Goal: Understand process/instructions

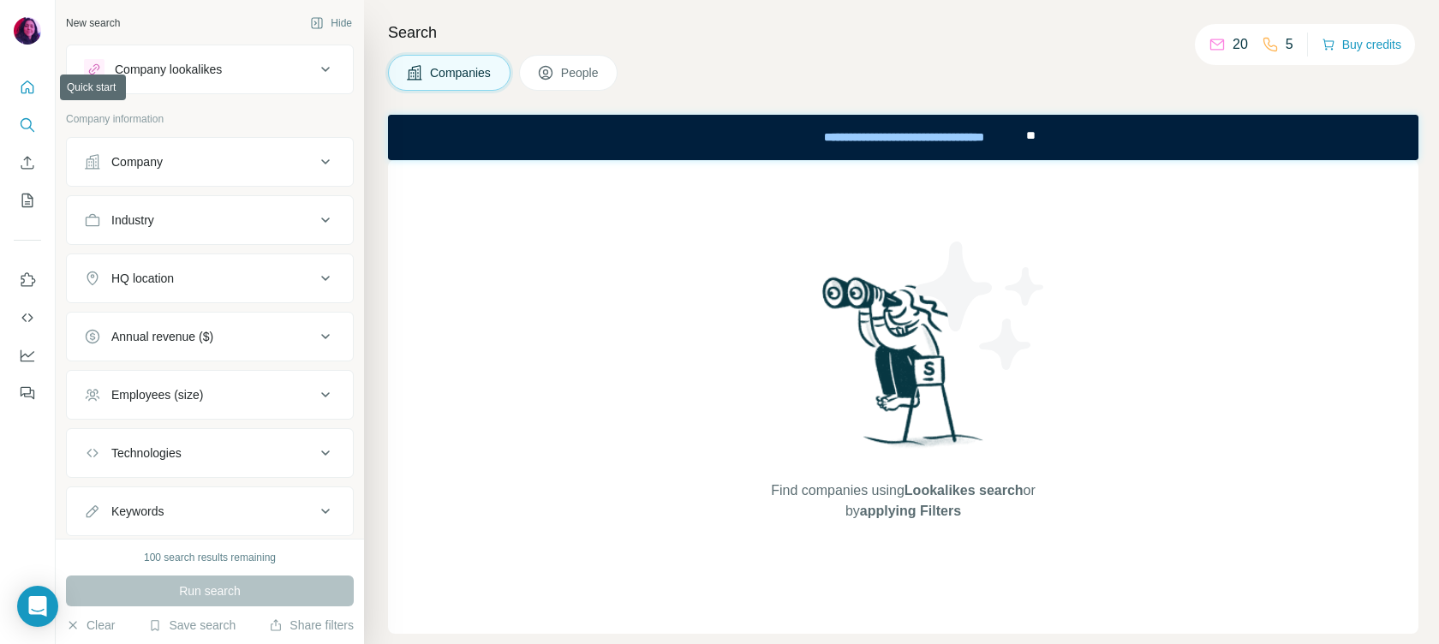
click at [28, 84] on icon "Quick start" at bounding box center [27, 87] width 17 height 17
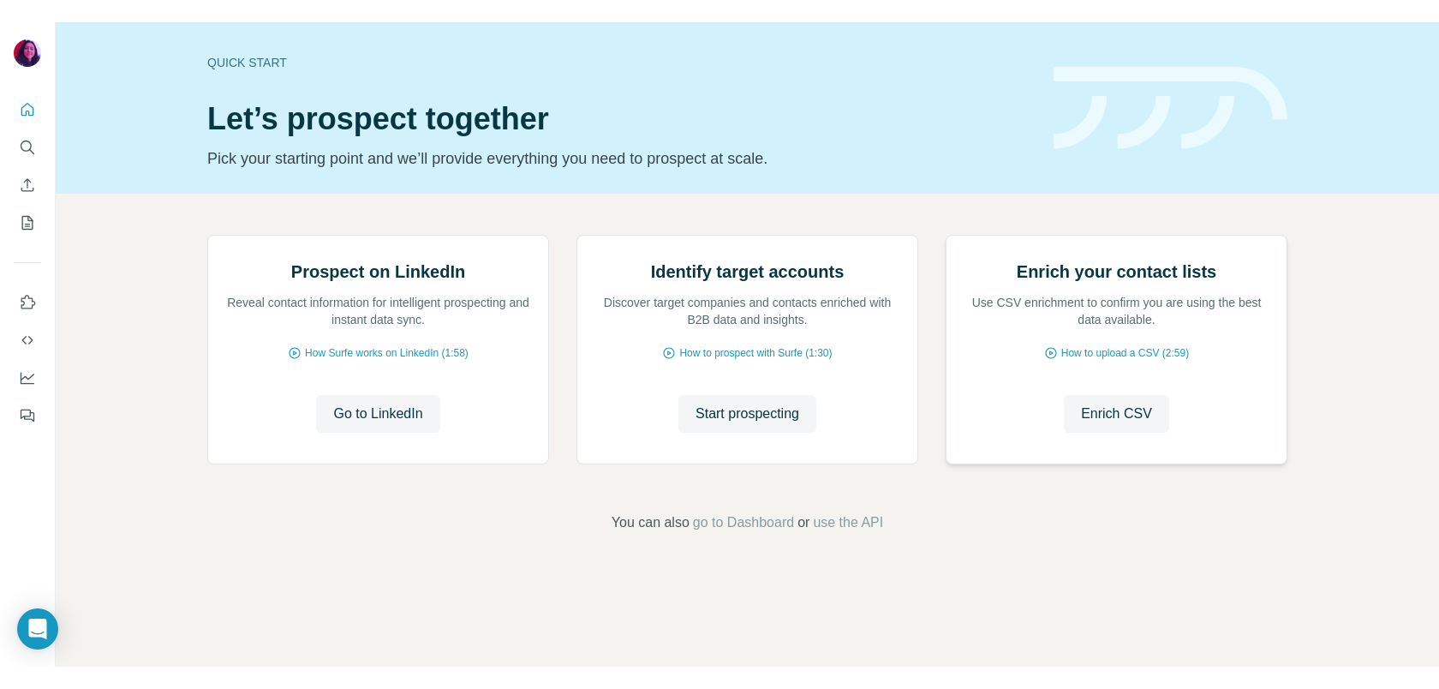
scroll to position [96, 0]
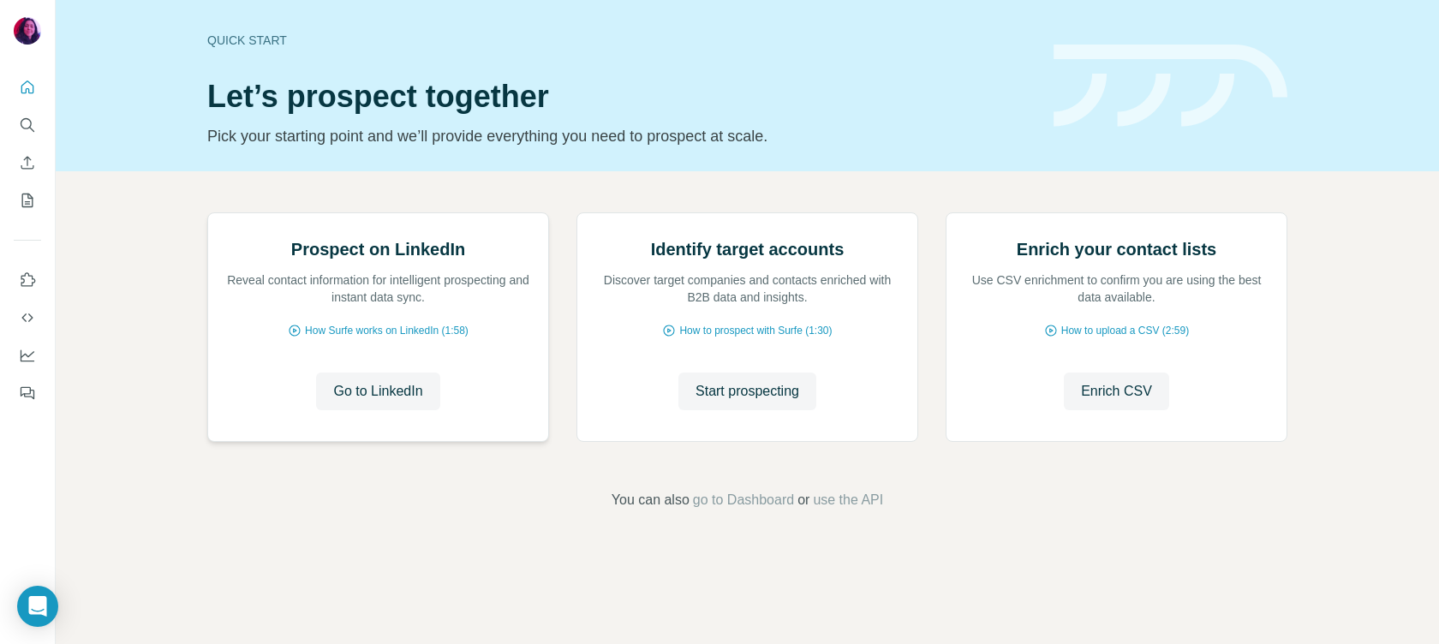
click at [207, 213] on img at bounding box center [207, 213] width 0 height 0
click at [577, 213] on img at bounding box center [577, 213] width 0 height 0
click at [207, 213] on img at bounding box center [207, 213] width 0 height 0
click at [387, 402] on span "Go to LinkedIn" at bounding box center [377, 391] width 89 height 21
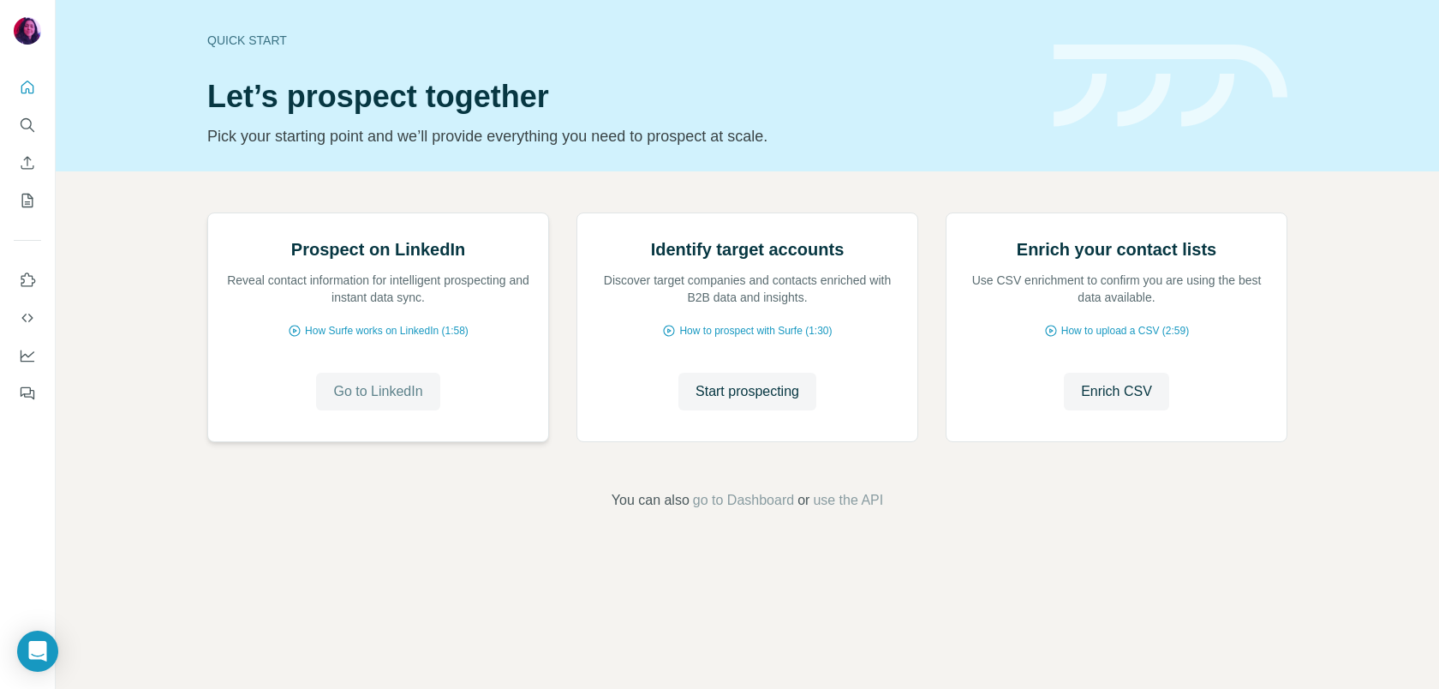
scroll to position [51, 0]
